Goal: Navigation & Orientation: Find specific page/section

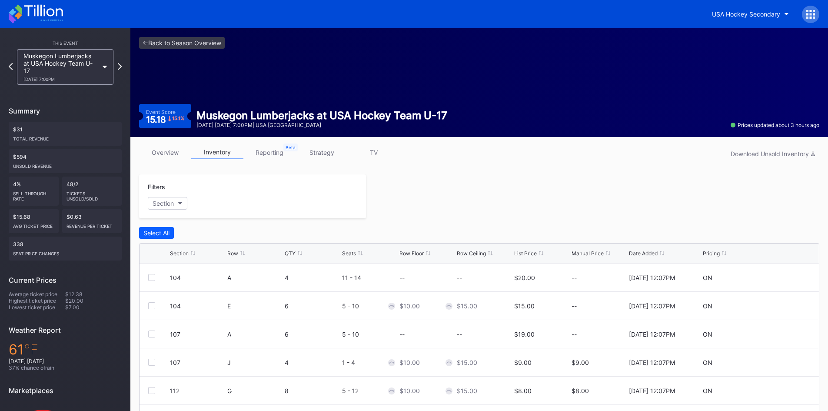
scroll to position [28, 0]
click at [38, 15] on icon at bounding box center [43, 11] width 39 height 12
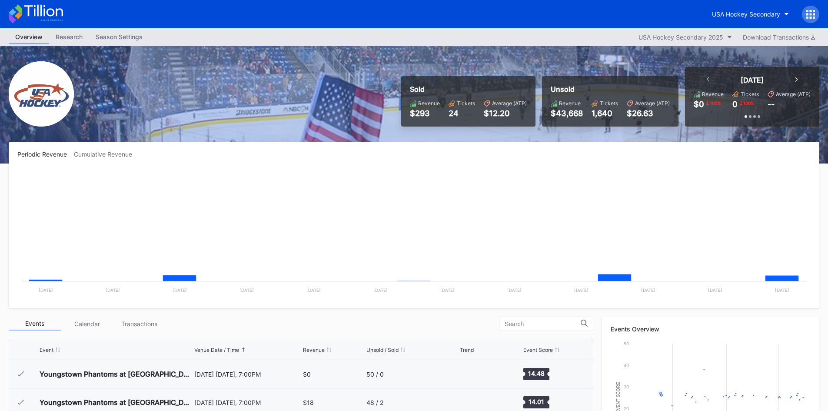
scroll to position [85, 0]
